Goal: Information Seeking & Learning: Learn about a topic

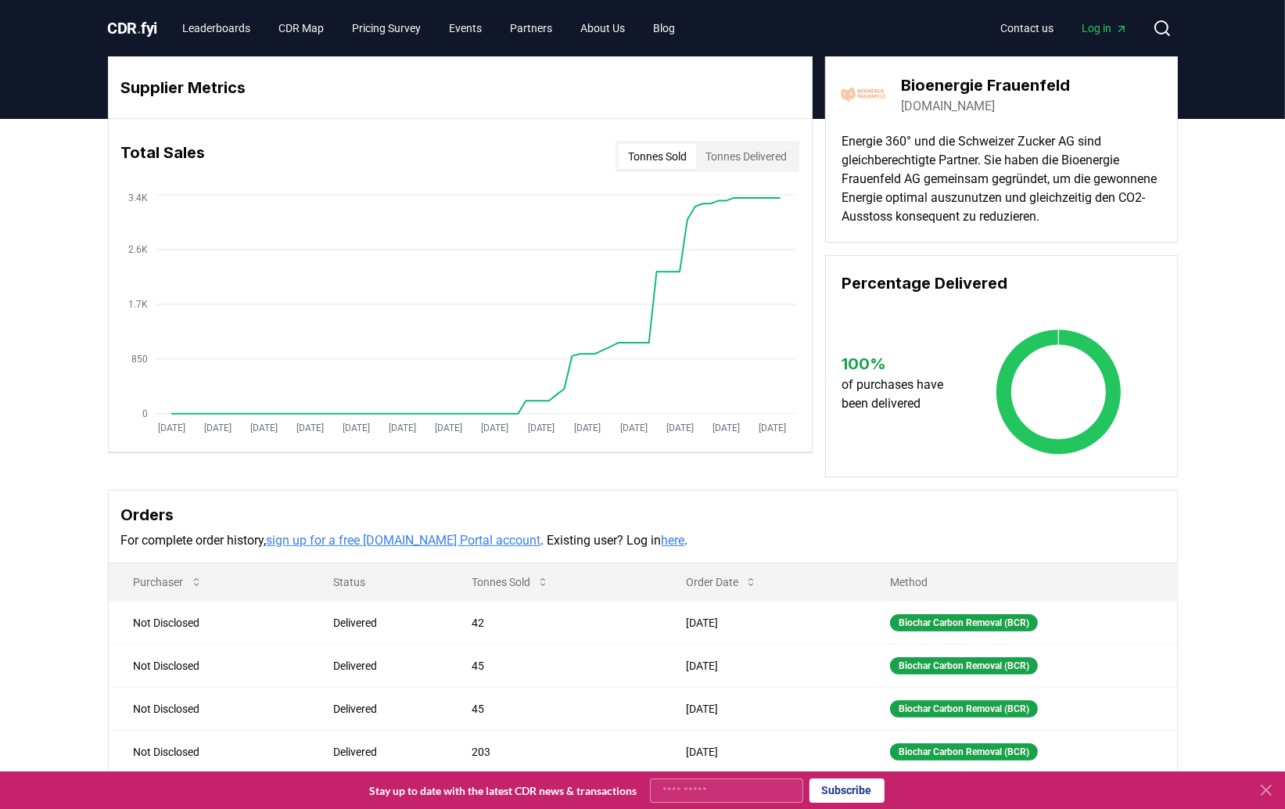
click at [142, 24] on span "." at bounding box center [139, 28] width 5 height 19
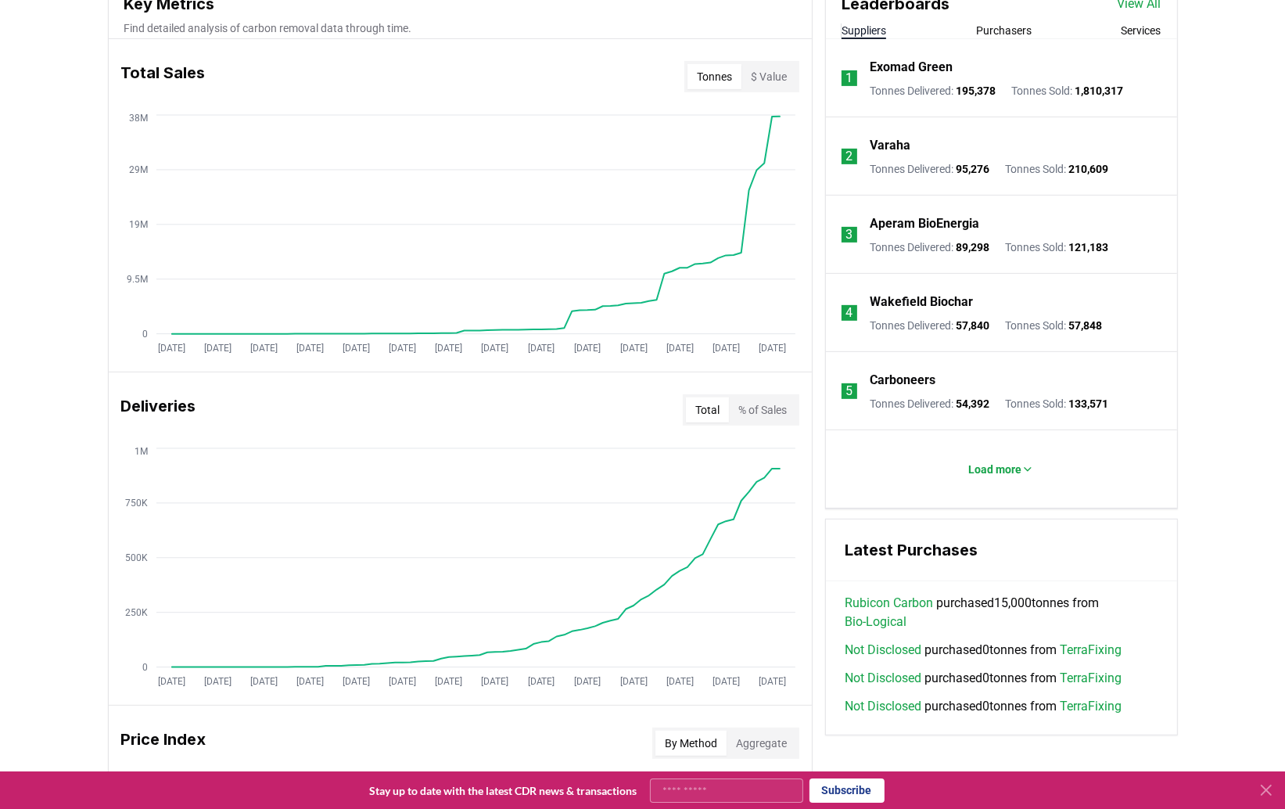
scroll to position [626, 0]
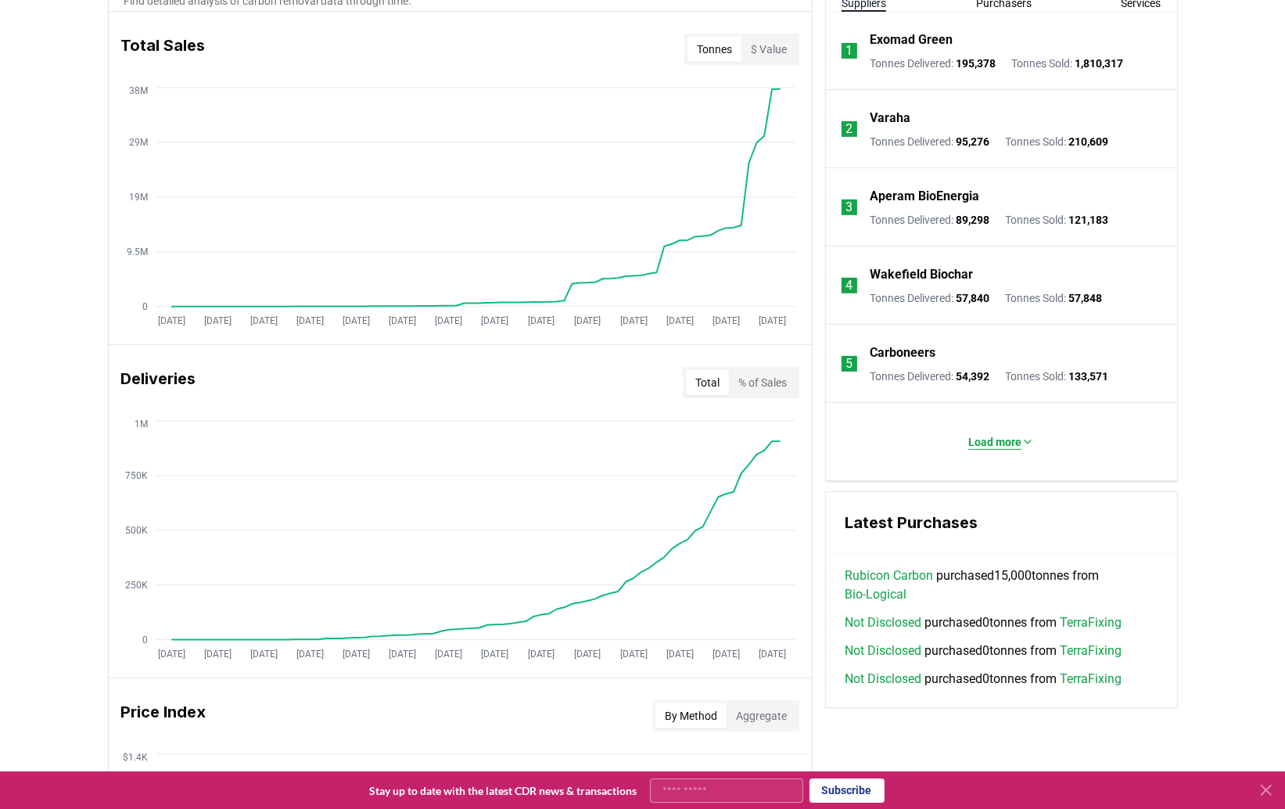
click at [1013, 440] on p "Load more" at bounding box center [995, 442] width 53 height 16
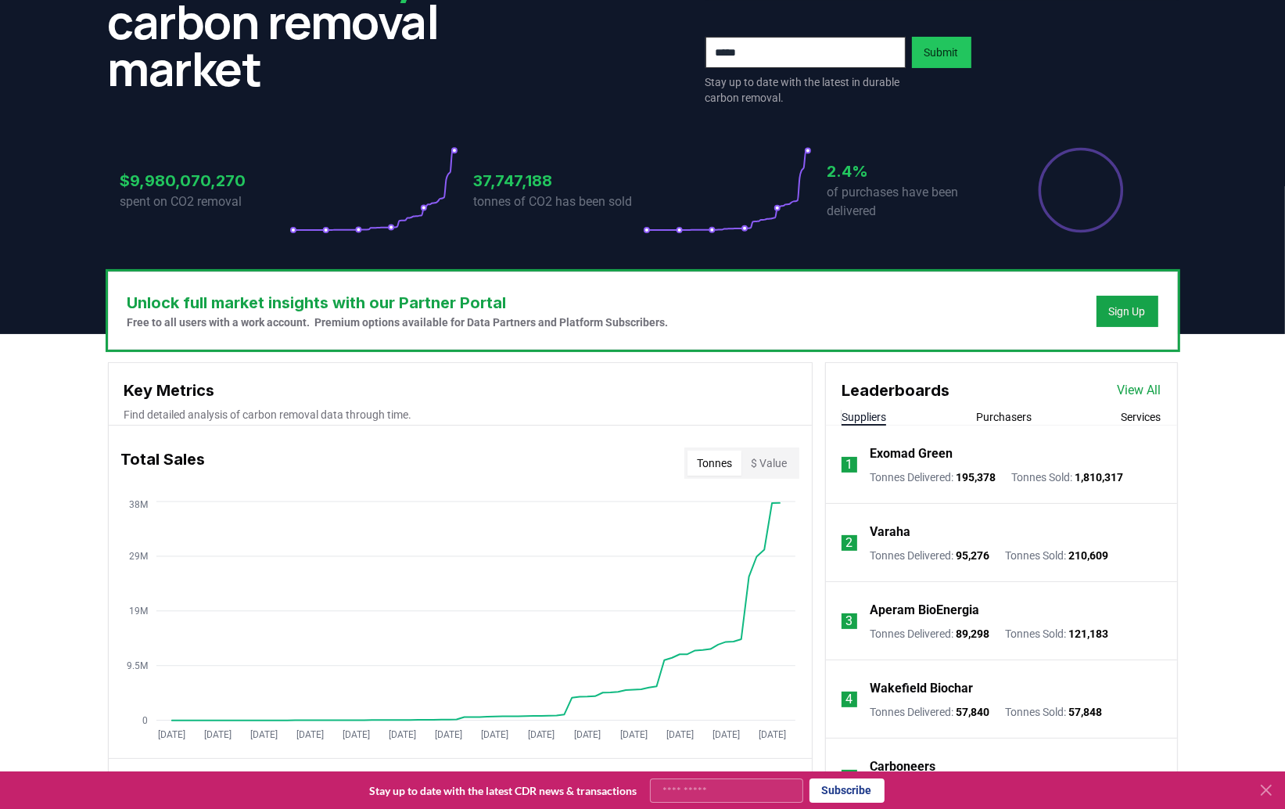
scroll to position [156, 0]
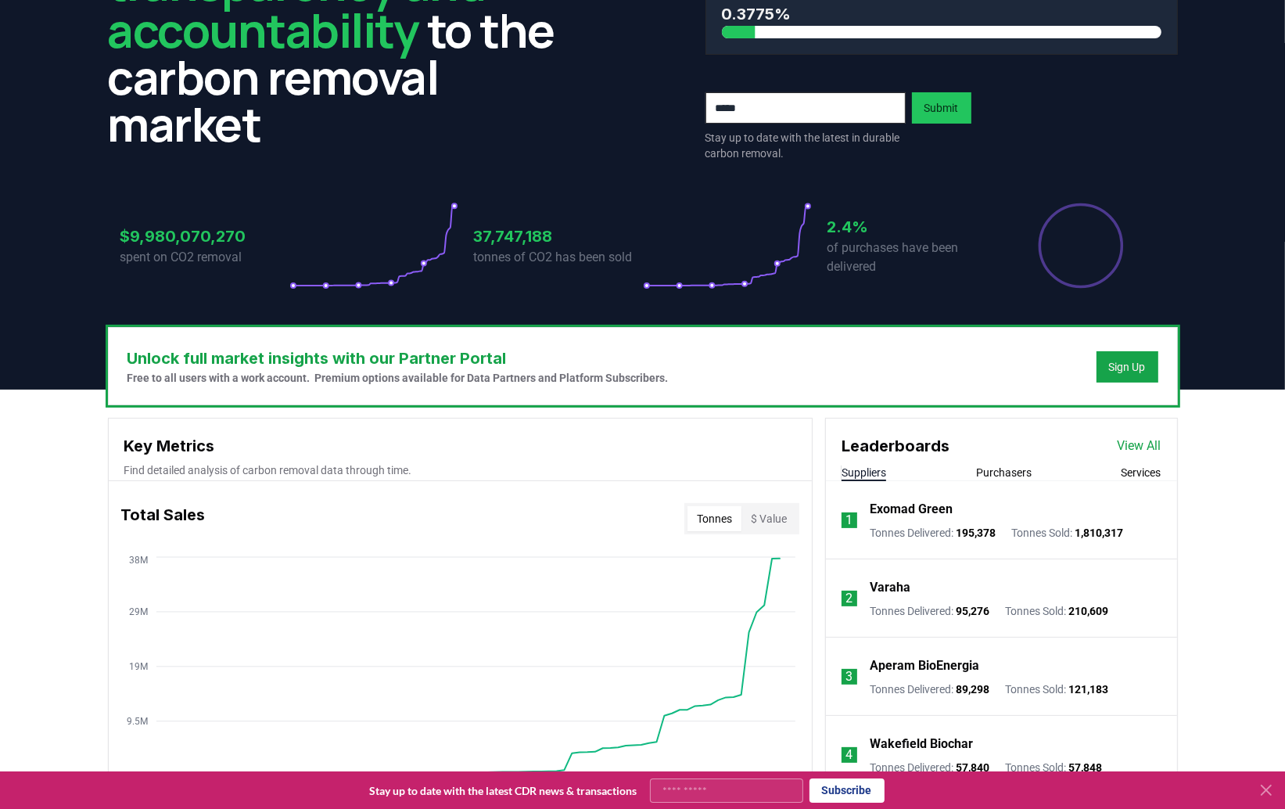
click at [1147, 448] on link "View All" at bounding box center [1140, 446] width 44 height 19
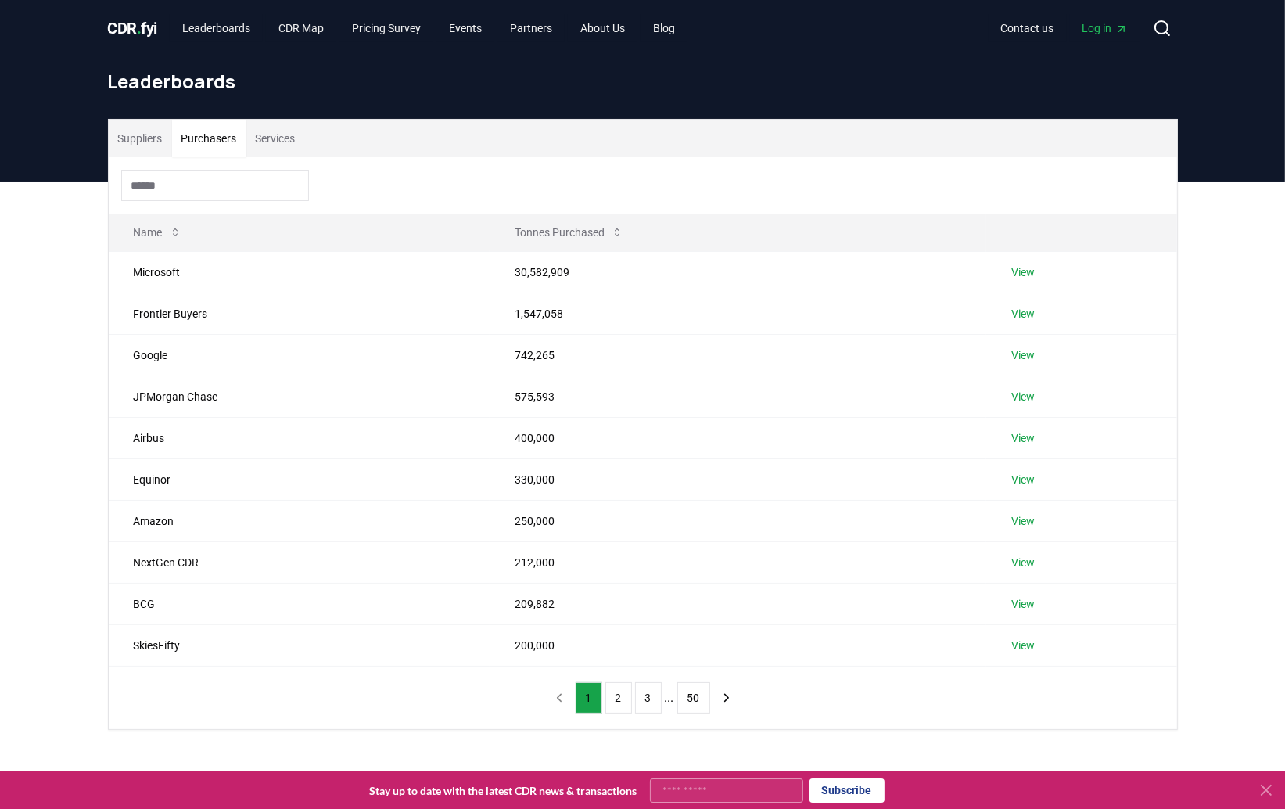
click at [224, 131] on button "Purchasers" at bounding box center [209, 139] width 74 height 38
click at [175, 487] on td "Equinor" at bounding box center [300, 478] width 382 height 41
click at [1023, 479] on link "View" at bounding box center [1023, 480] width 23 height 16
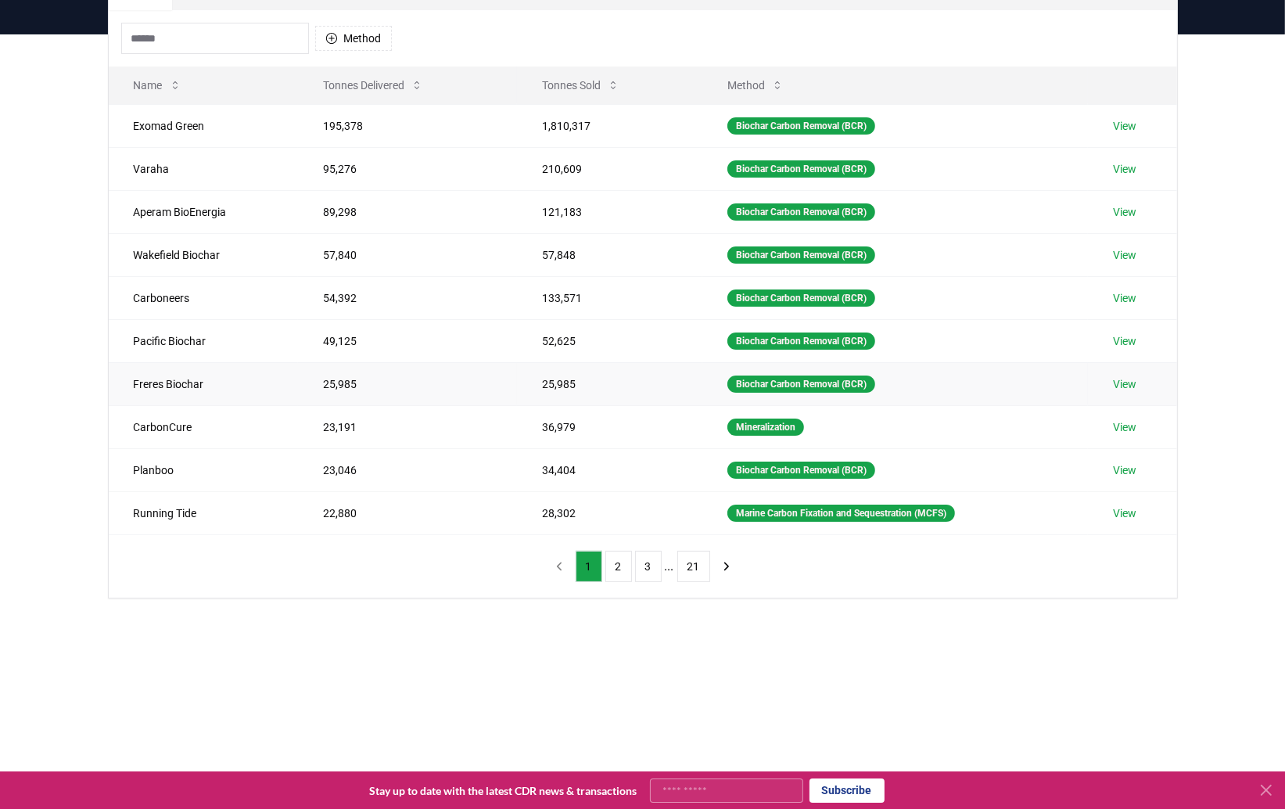
scroll to position [156, 0]
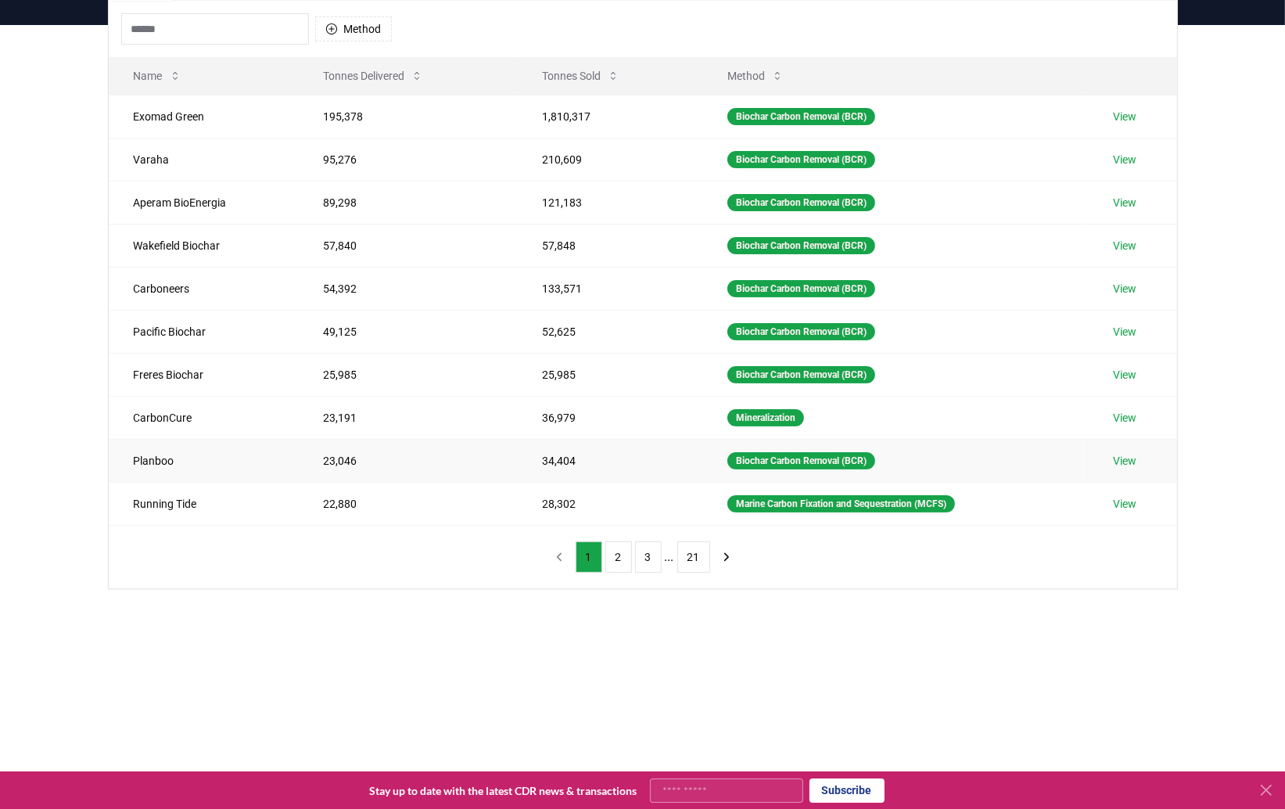
click at [1120, 459] on link "View" at bounding box center [1124, 461] width 23 height 16
